Goal: Find specific page/section: Find specific page/section

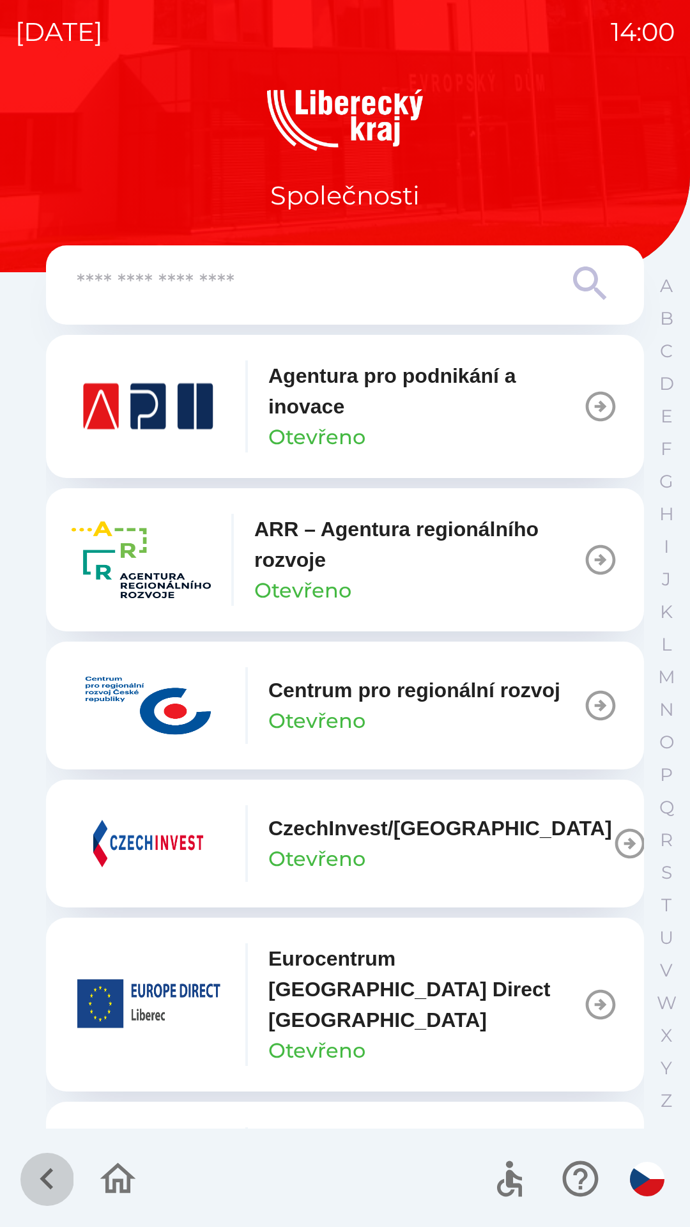
click at [39, 1164] on icon "button" at bounding box center [47, 1178] width 43 height 43
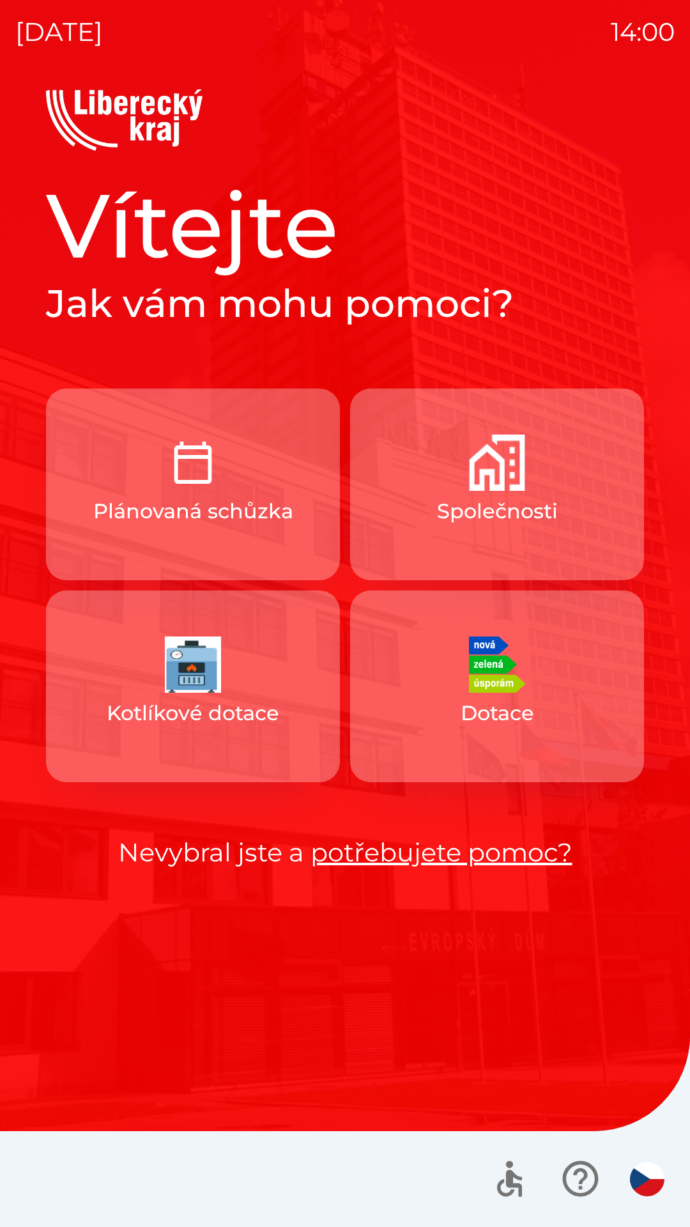
click at [259, 714] on p "Kotlíkové dotace" at bounding box center [193, 713] width 173 height 31
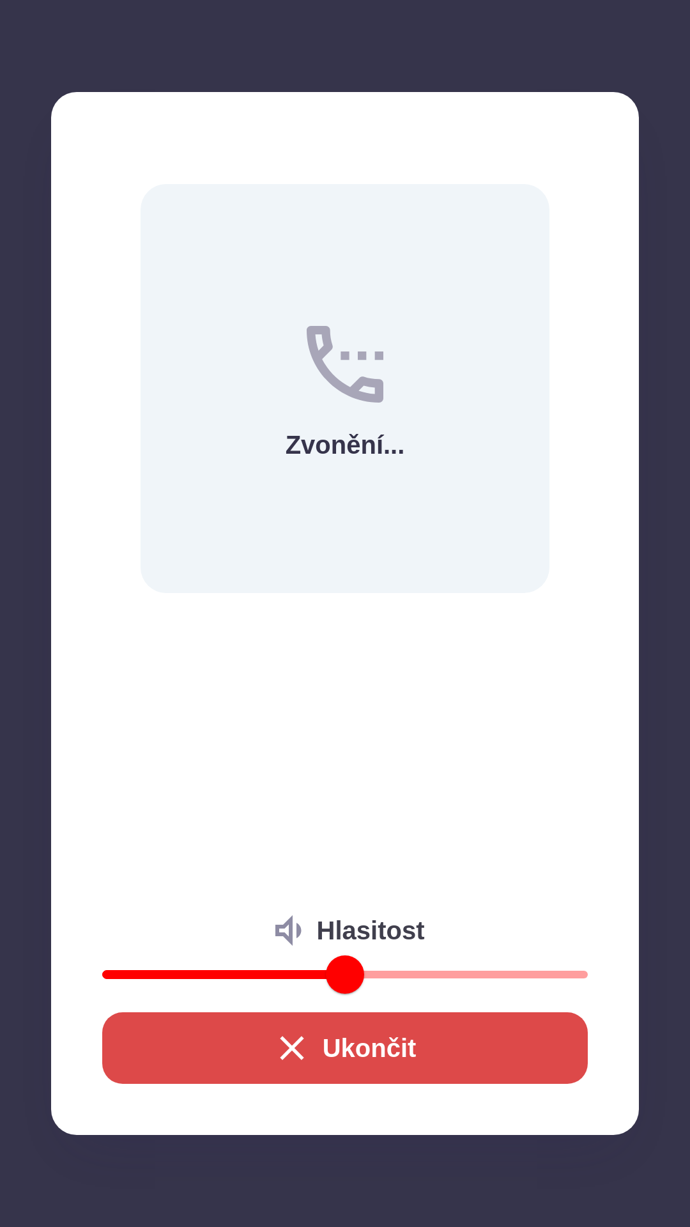
click at [359, 1033] on button "Ukončit" at bounding box center [345, 1048] width 486 height 72
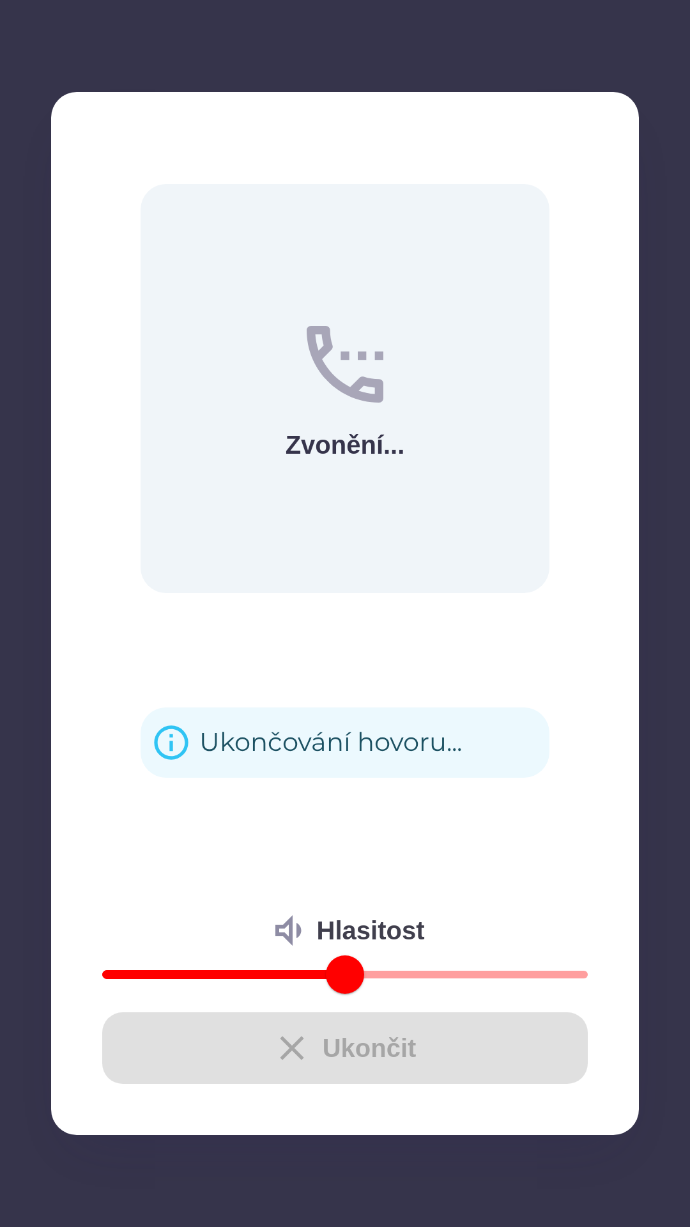
click at [284, 1033] on div "Ukončit" at bounding box center [345, 1048] width 486 height 72
click at [359, 1051] on div "Ukončit" at bounding box center [345, 1048] width 486 height 72
click at [350, 1057] on div "Ukončit" at bounding box center [345, 1048] width 486 height 72
click at [363, 1032] on div "Ukončit" at bounding box center [345, 1048] width 486 height 72
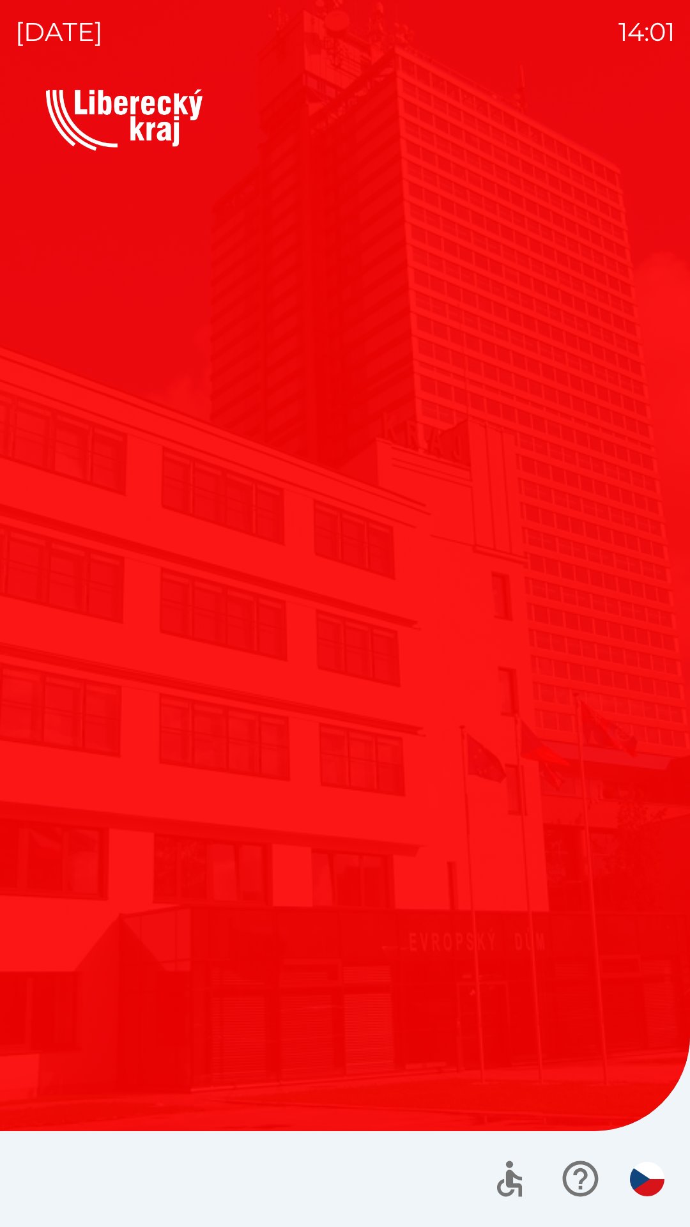
click at [409, 1001] on div "Vítejte Jak vám mohu pomoci? Plánovaná schůzka Společnosti Kotlíkové dotace Dot…" at bounding box center [344, 658] width 659 height 1138
click at [385, 399] on button "Společnosti" at bounding box center [497, 427] width 294 height 192
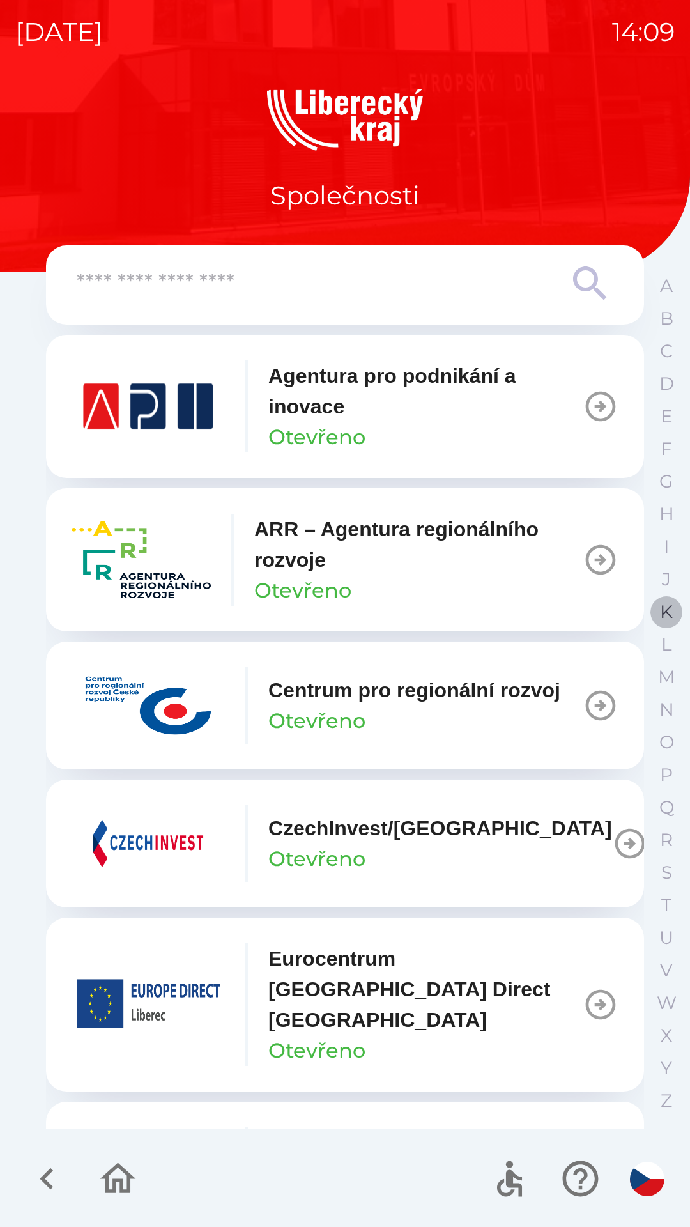
click at [681, 607] on button "K" at bounding box center [667, 612] width 32 height 33
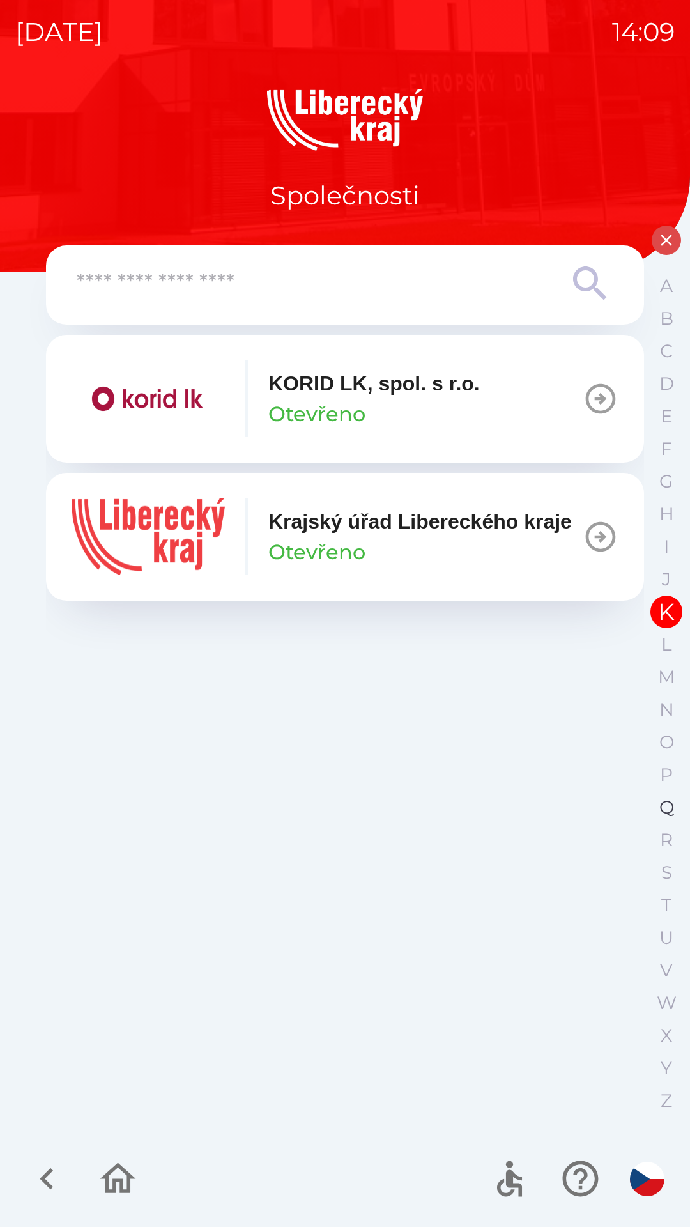
click at [661, 818] on p "Q" at bounding box center [666, 807] width 15 height 22
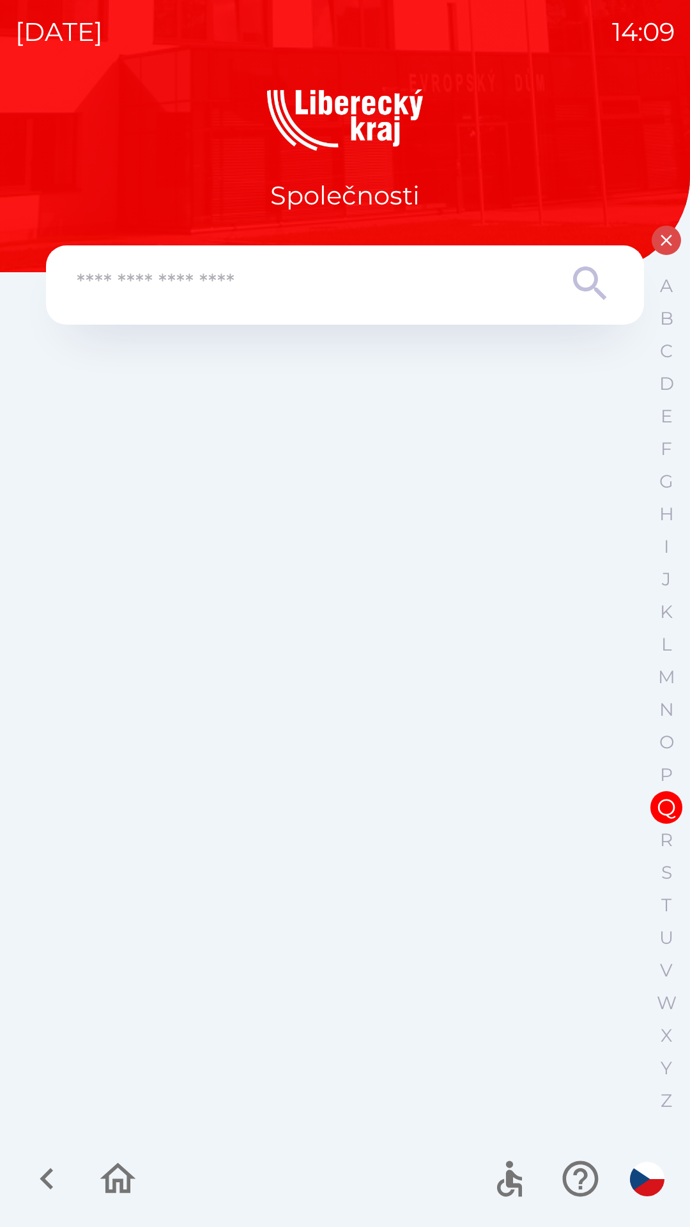
click at [27, 1186] on icon "button" at bounding box center [47, 1178] width 43 height 43
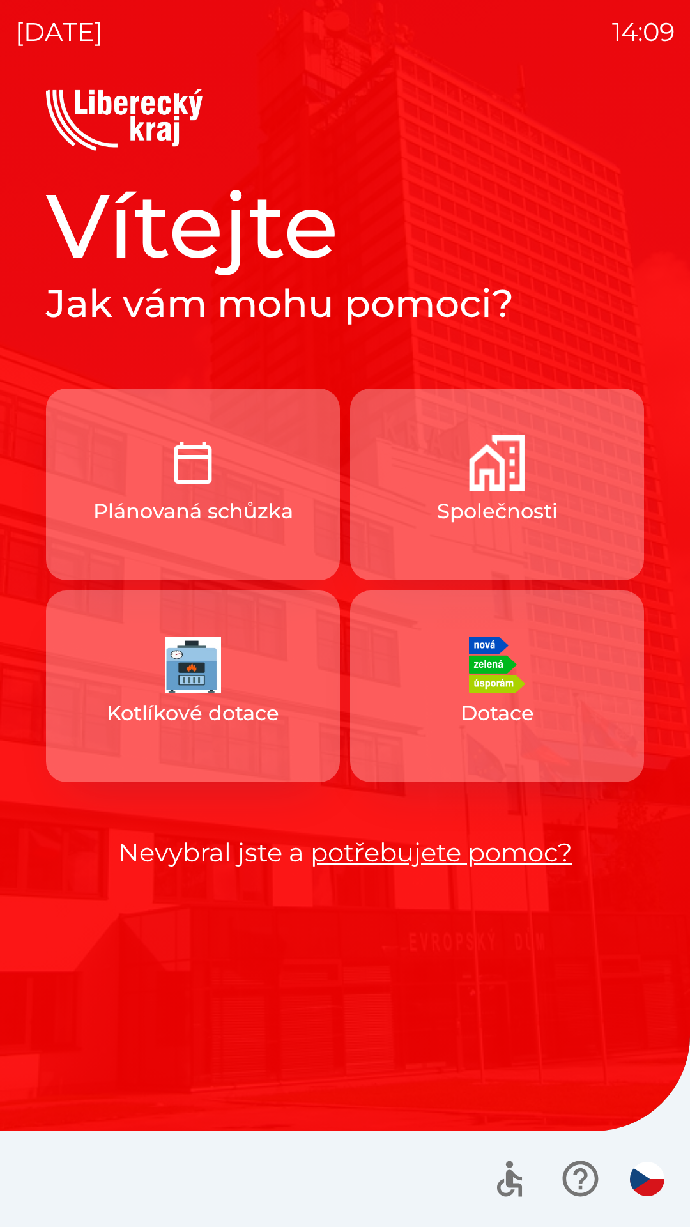
click at [47, 1185] on div at bounding box center [345, 1179] width 690 height 96
click at [219, 665] on img "button" at bounding box center [193, 664] width 56 height 56
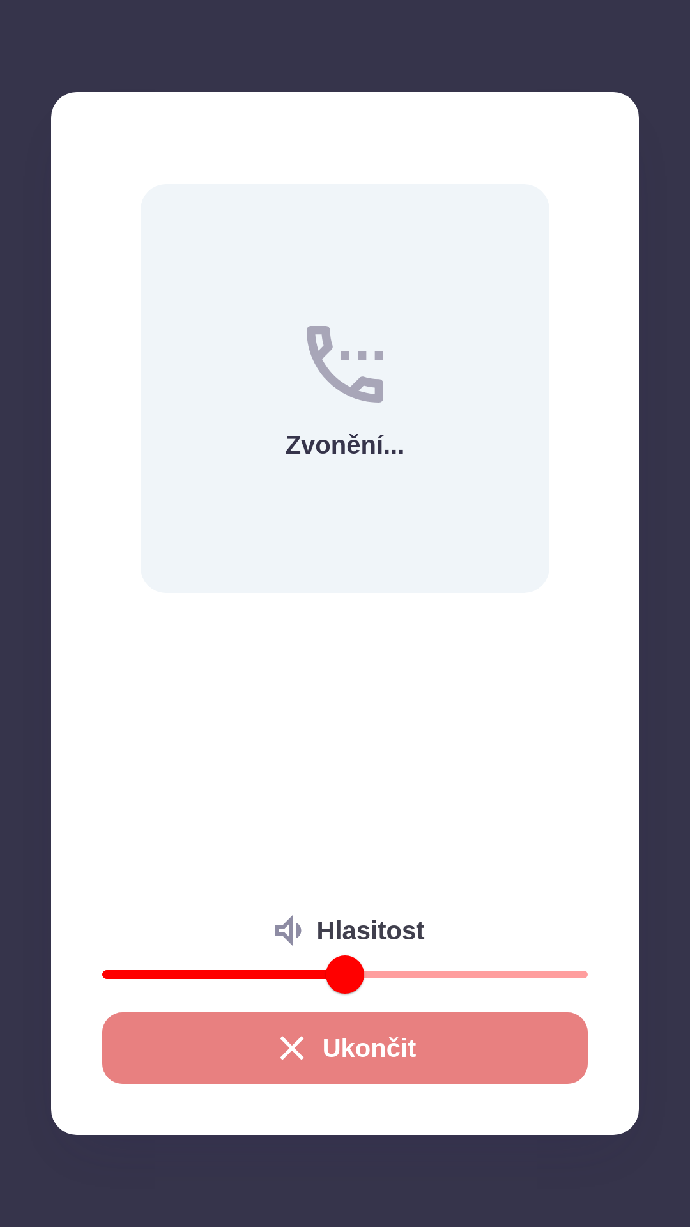
click at [477, 1074] on button "Ukončit" at bounding box center [345, 1048] width 486 height 72
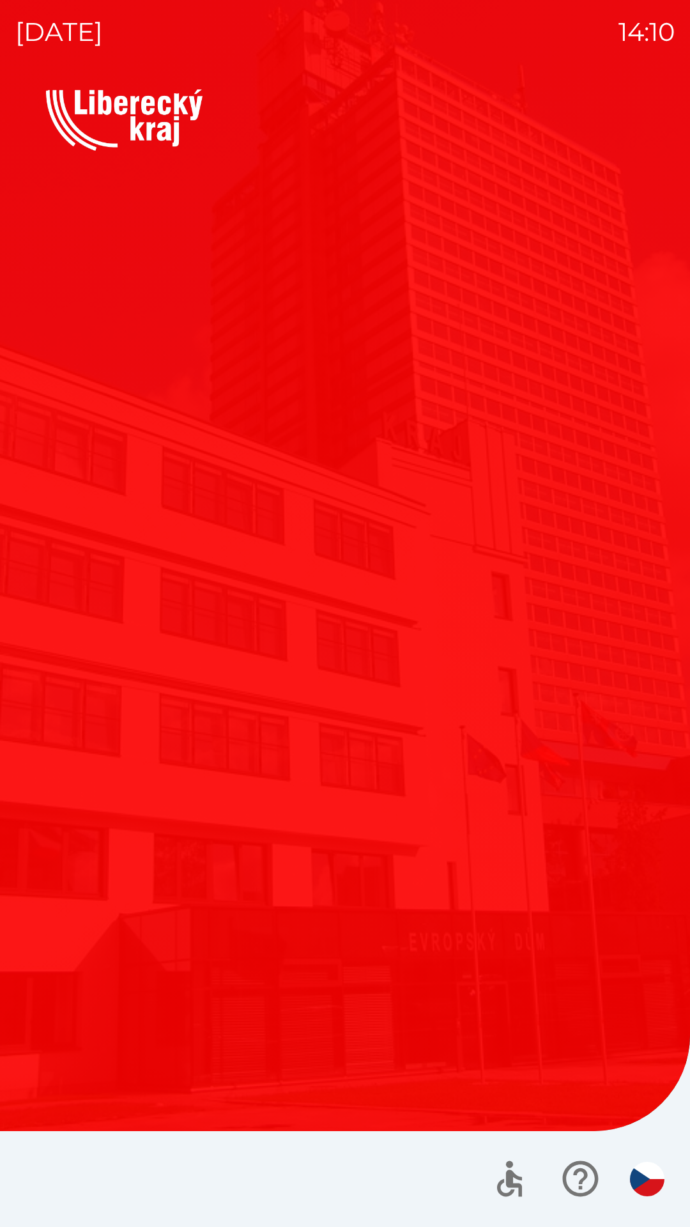
click at [369, 722] on button "Dotace" at bounding box center [497, 629] width 294 height 192
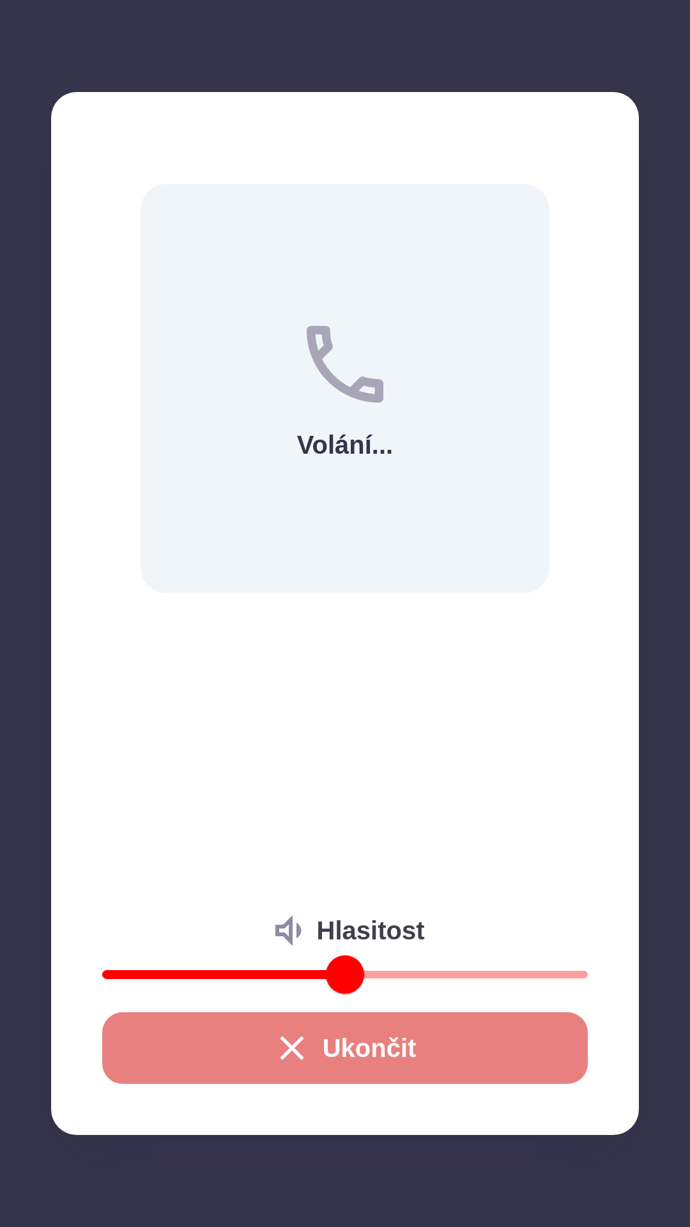
click at [415, 1054] on button "Ukončit" at bounding box center [345, 1048] width 486 height 72
